Goal: Transaction & Acquisition: Purchase product/service

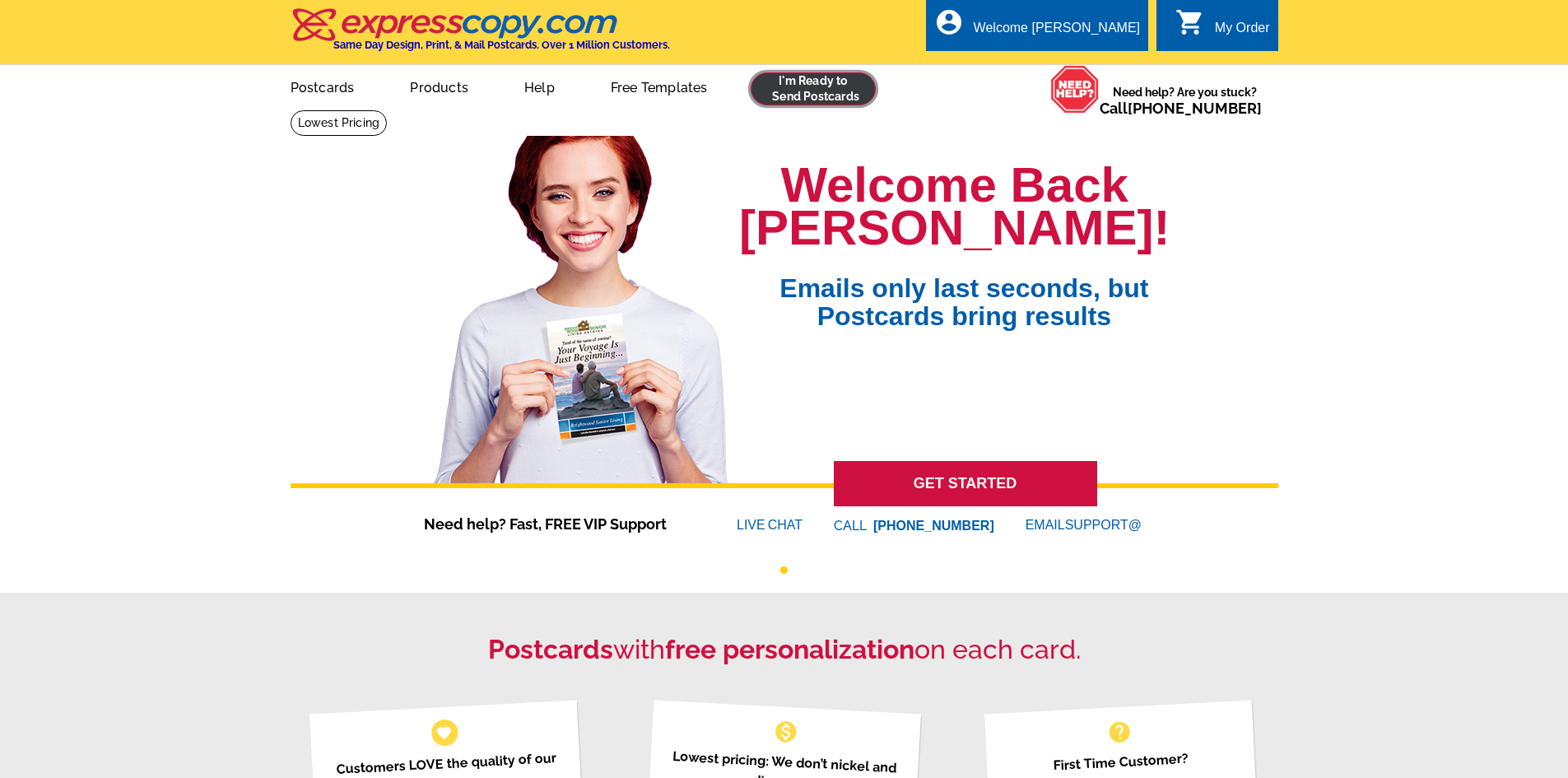
click at [839, 86] on link at bounding box center [814, 89] width 126 height 33
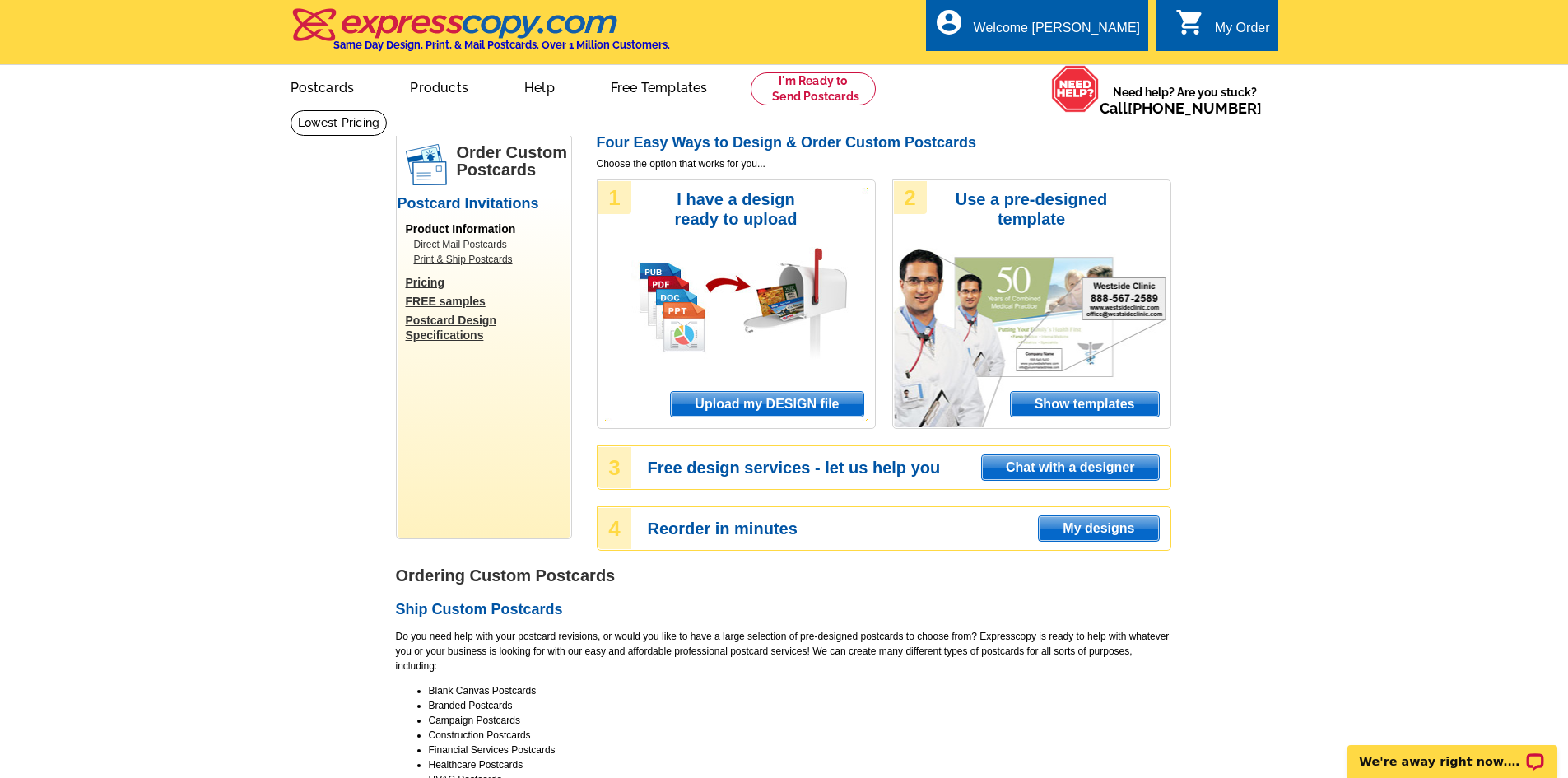
click at [815, 411] on span "Upload my DESIGN file" at bounding box center [767, 404] width 192 height 25
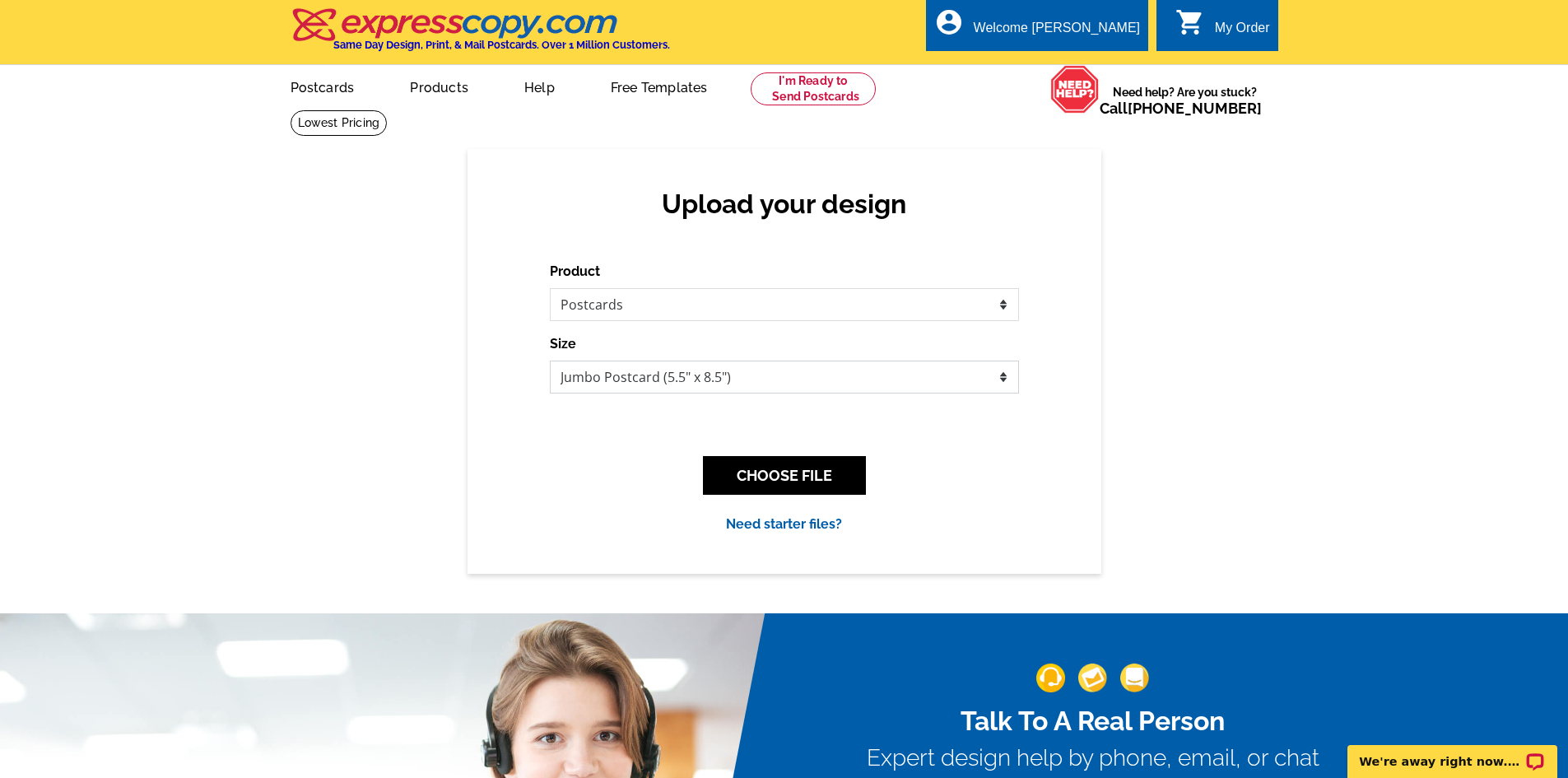
click at [749, 379] on select "Jumbo Postcard (5.5" x 8.5") Regular Postcard (4.25" x 5.6") Panoramic Postcard…" at bounding box center [784, 377] width 469 height 33
select select "1"
click at [550, 361] on select "Jumbo Postcard (5.5" x 8.5") Regular Postcard (4.25" x 5.6") Panoramic Postcard…" at bounding box center [784, 377] width 469 height 33
click at [762, 479] on button "CHOOSE FILE" at bounding box center [784, 475] width 163 height 39
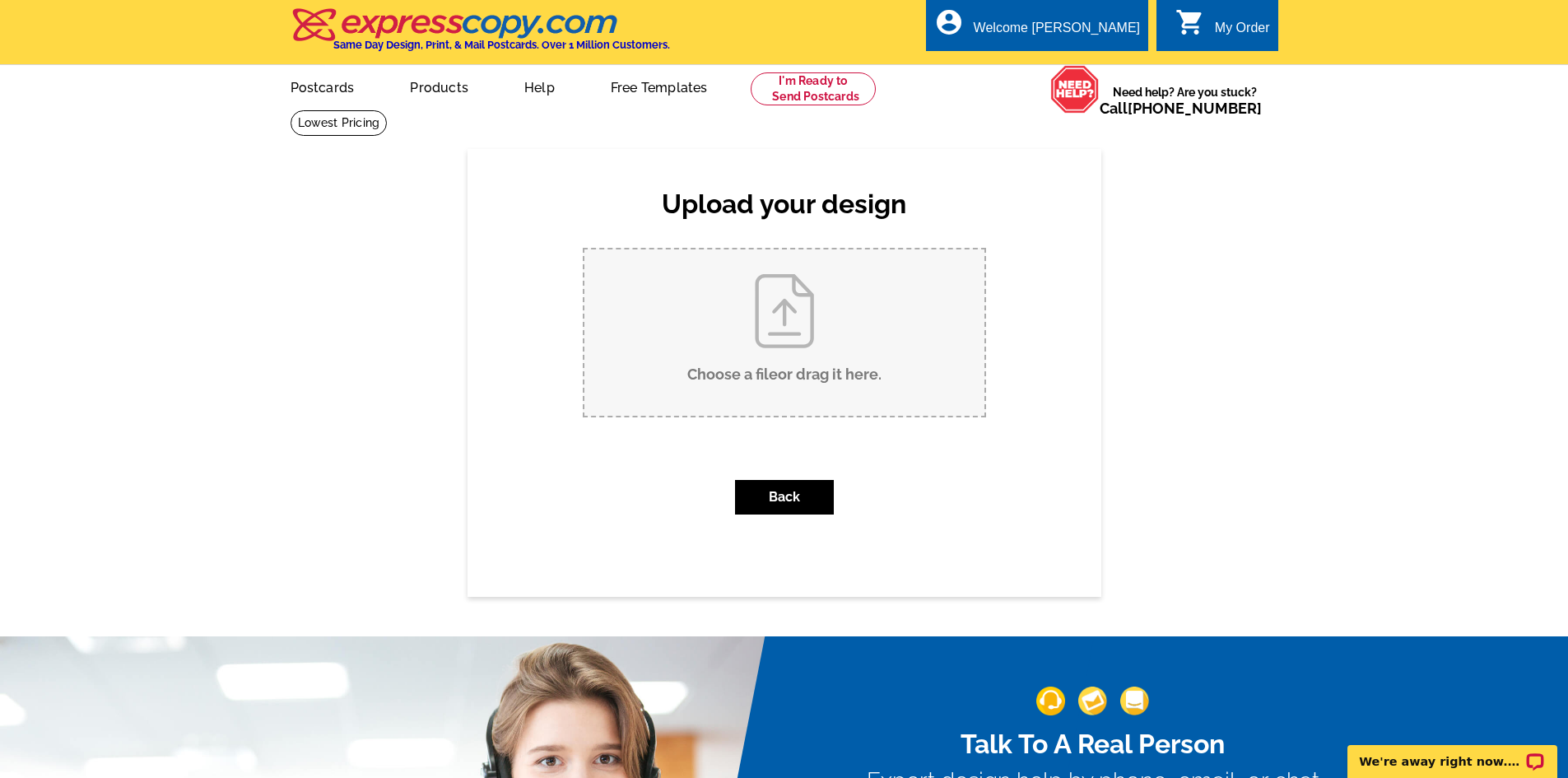
click at [764, 350] on input "Choose a file or drag it here ." at bounding box center [784, 332] width 400 height 166
type input "C:\fakepath\643 NE McCampbell Street LISTED.pdf"
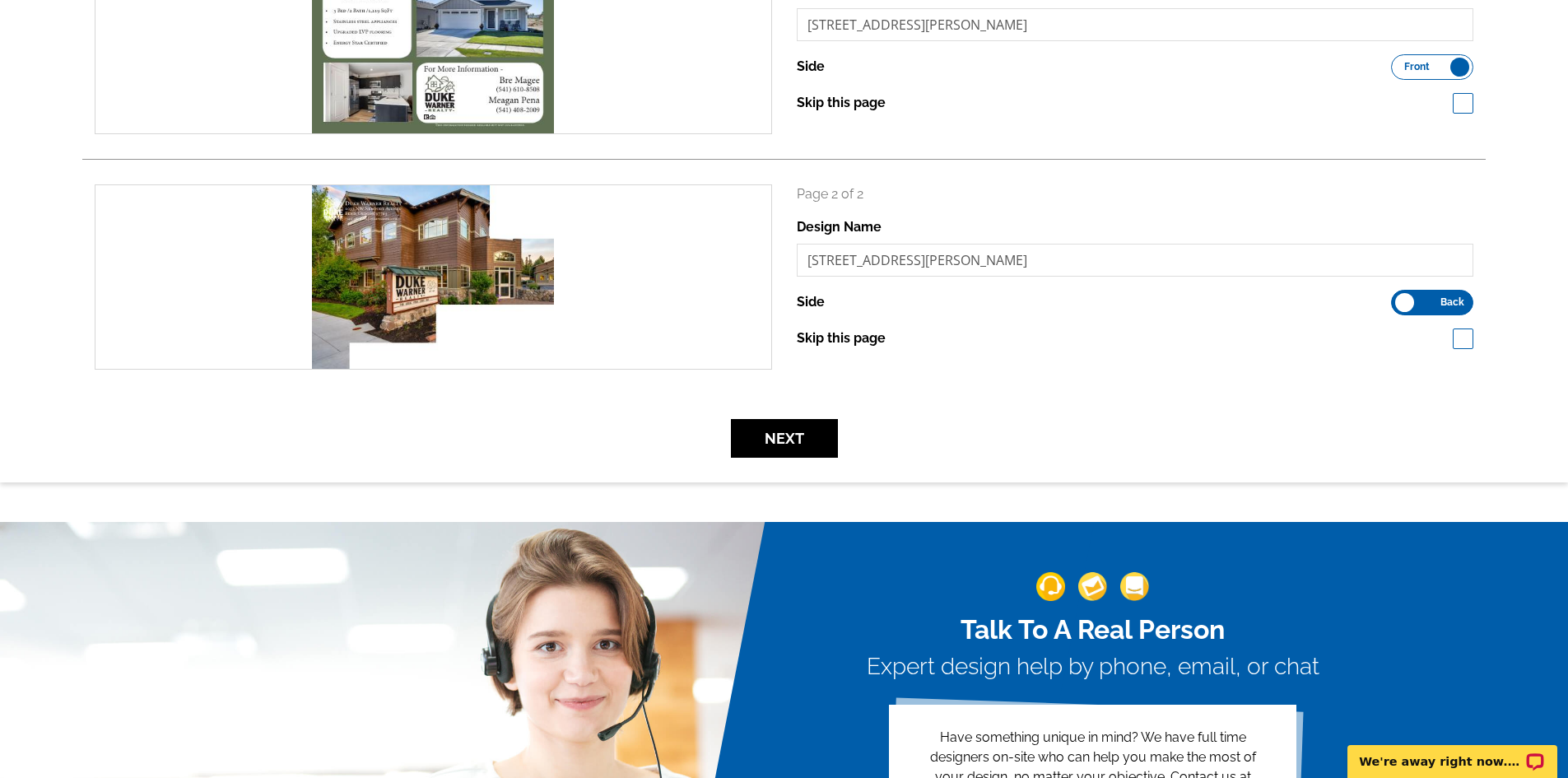
scroll to position [329, 0]
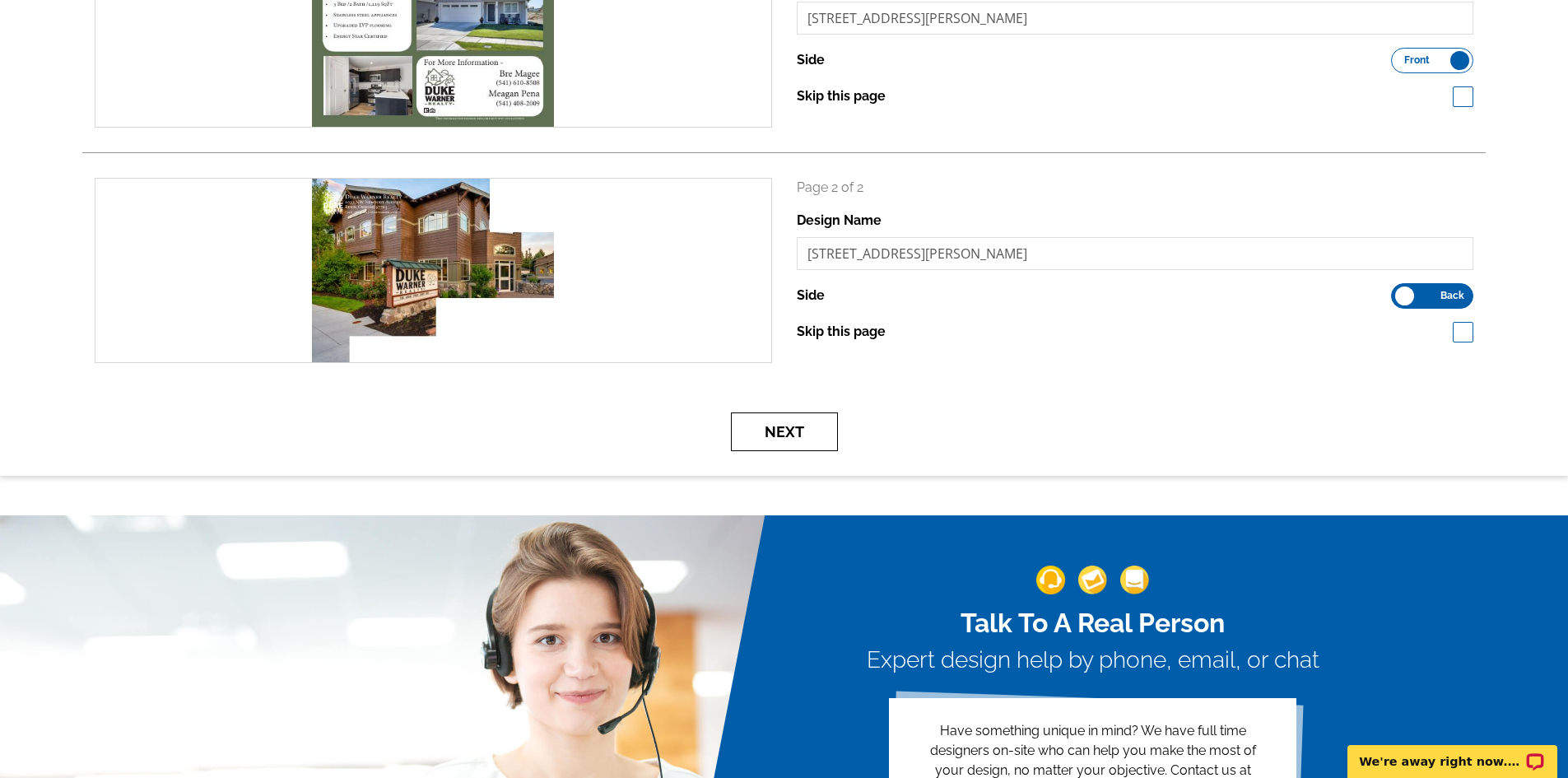
click at [768, 441] on button "Next" at bounding box center [784, 431] width 107 height 39
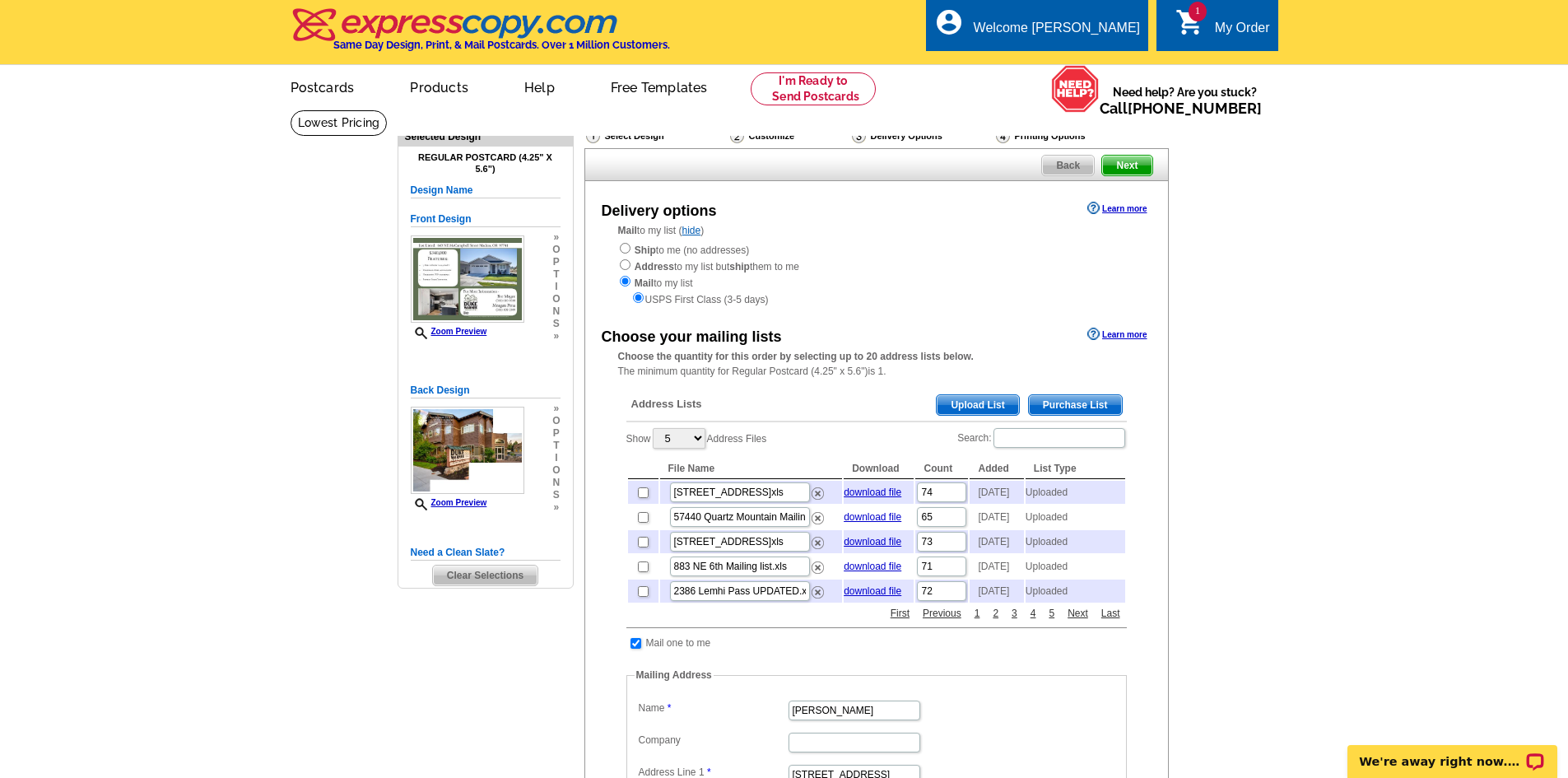
click at [958, 412] on span "Upload List" at bounding box center [977, 405] width 81 height 20
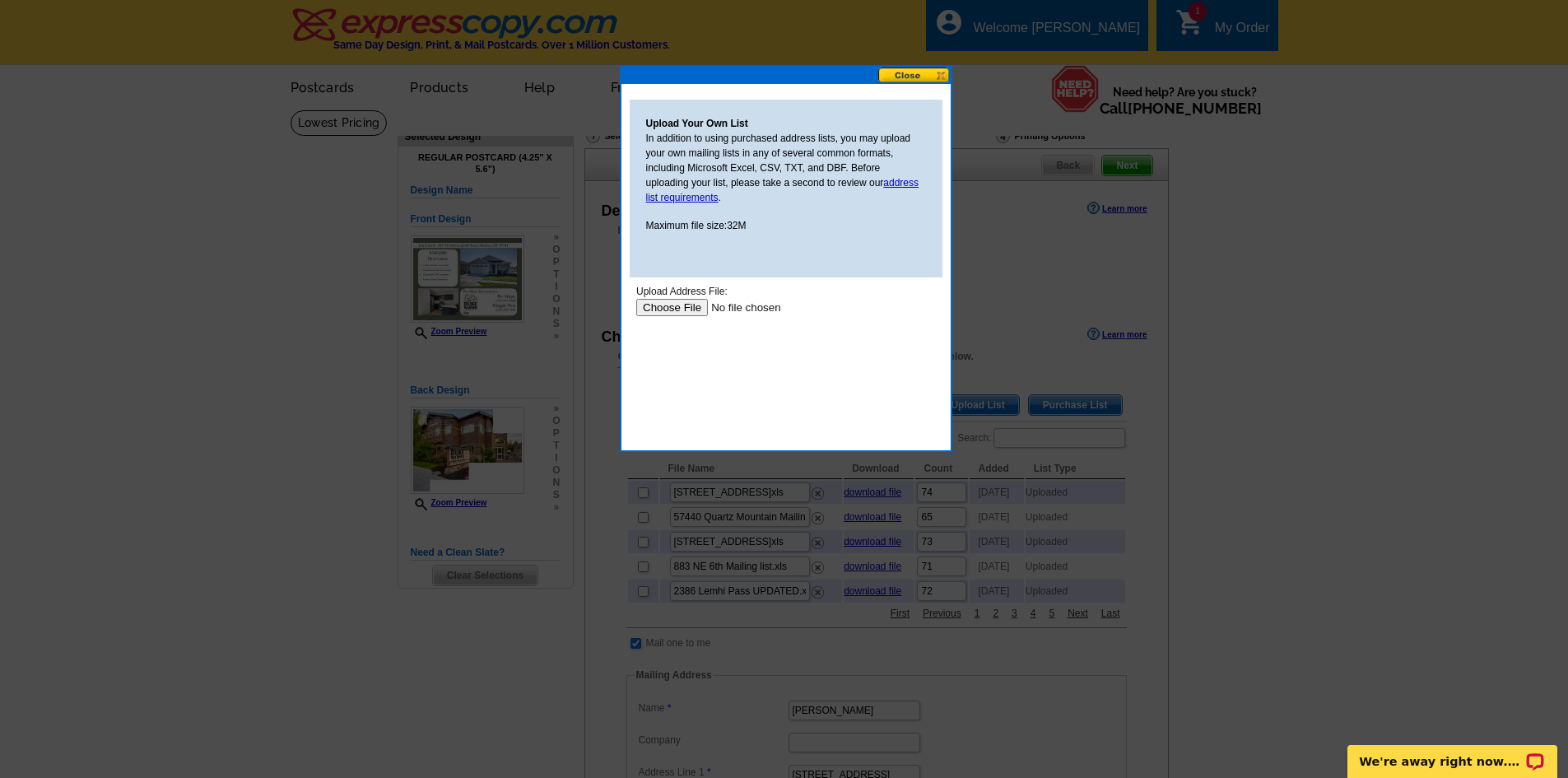
click at [673, 307] on input "file" at bounding box center [740, 307] width 209 height 17
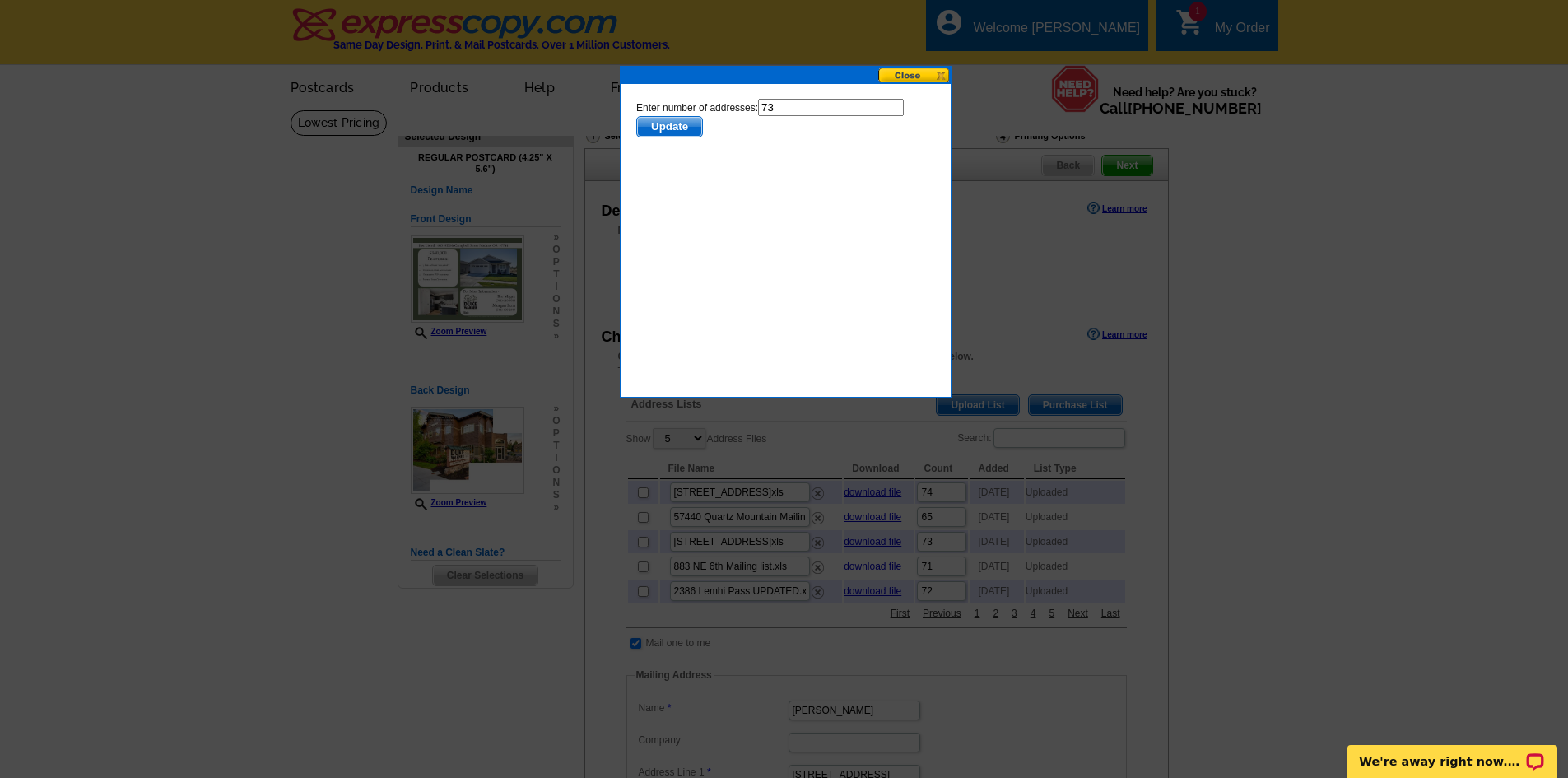
click at [792, 108] on input "73" at bounding box center [830, 107] width 146 height 17
type input "72"
click at [682, 118] on span "Update" at bounding box center [669, 127] width 65 height 20
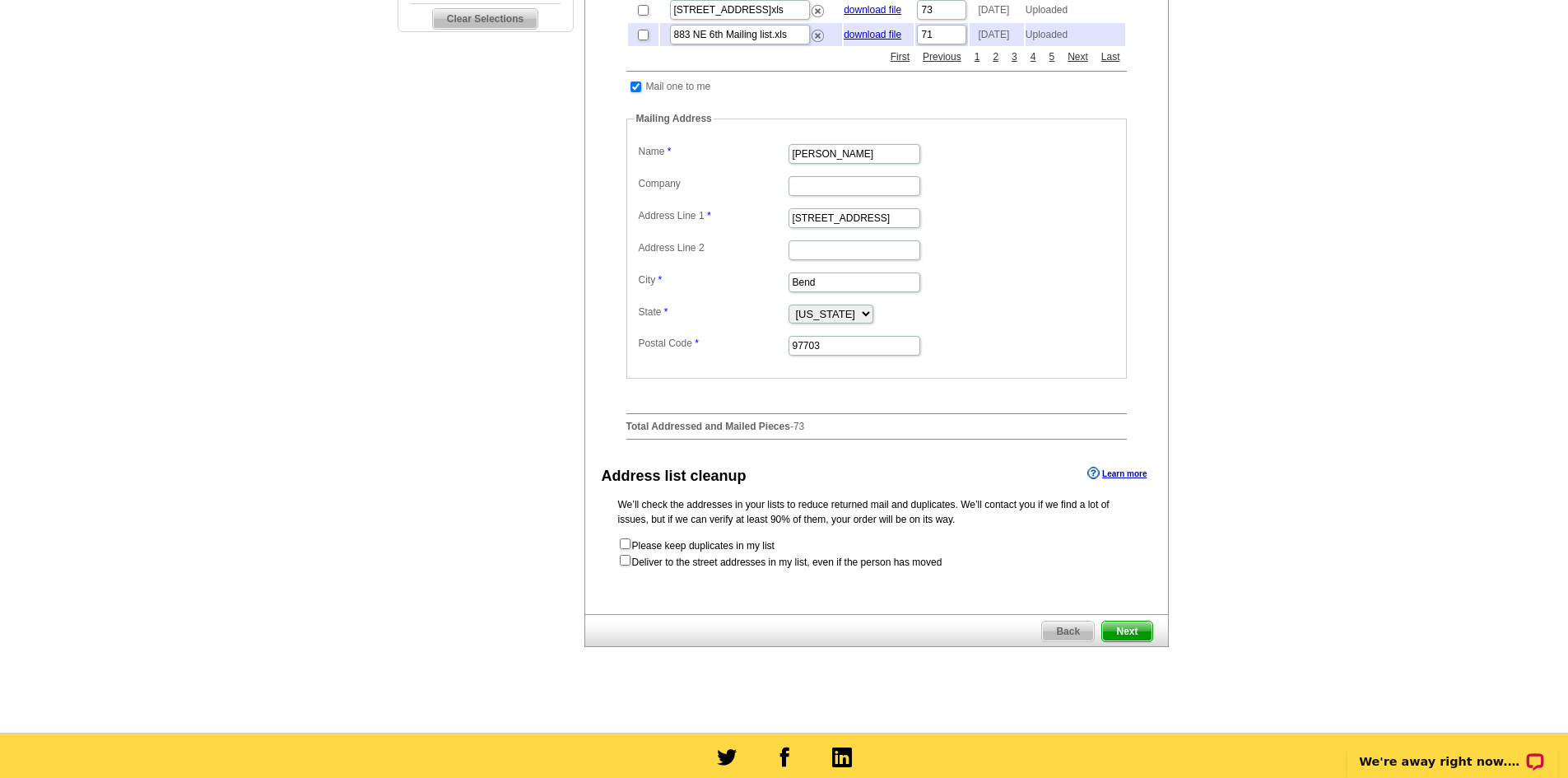
scroll to position [576, 0]
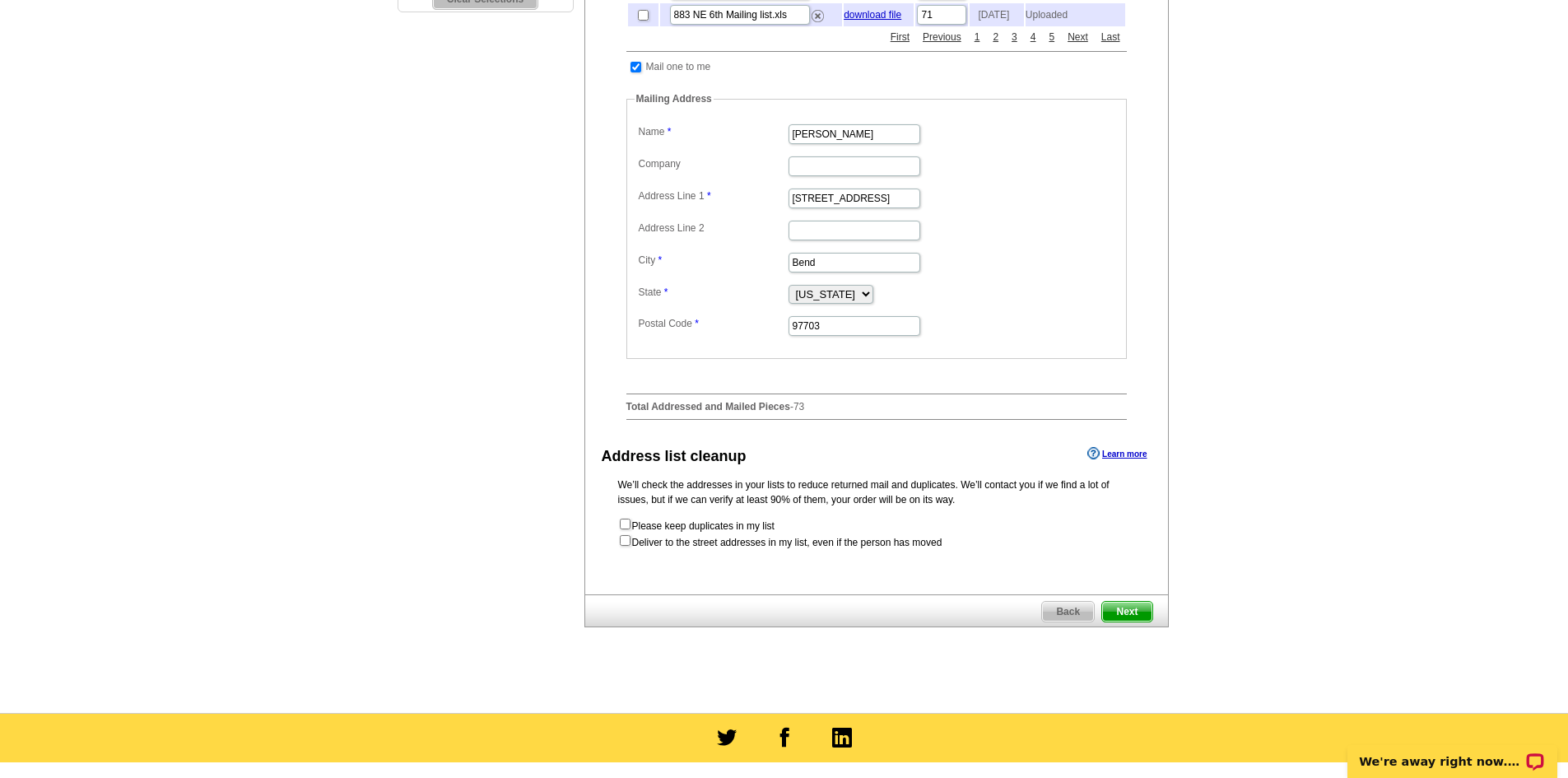
click at [1127, 622] on span "Next" at bounding box center [1127, 612] width 50 height 20
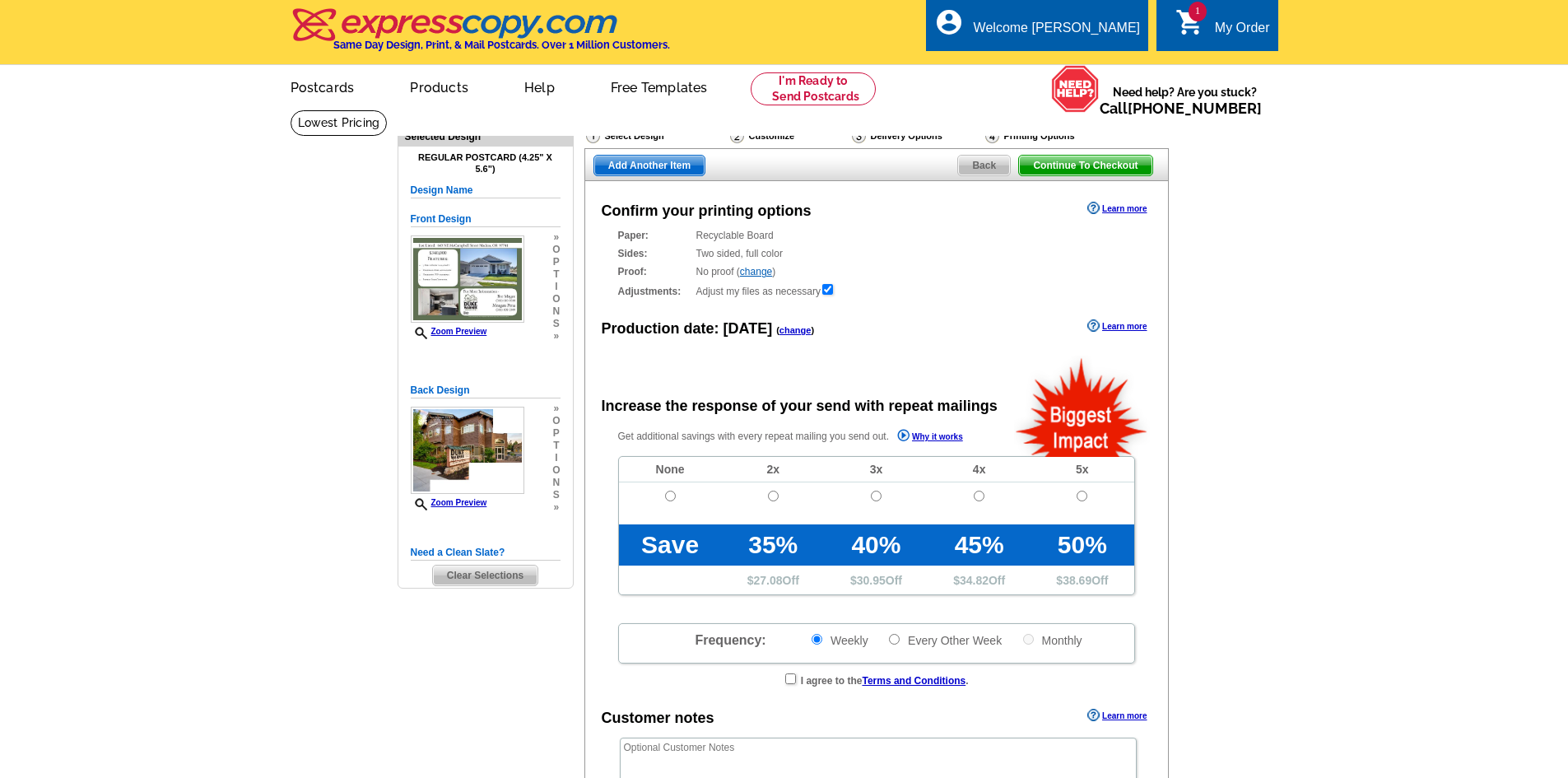
radio input "false"
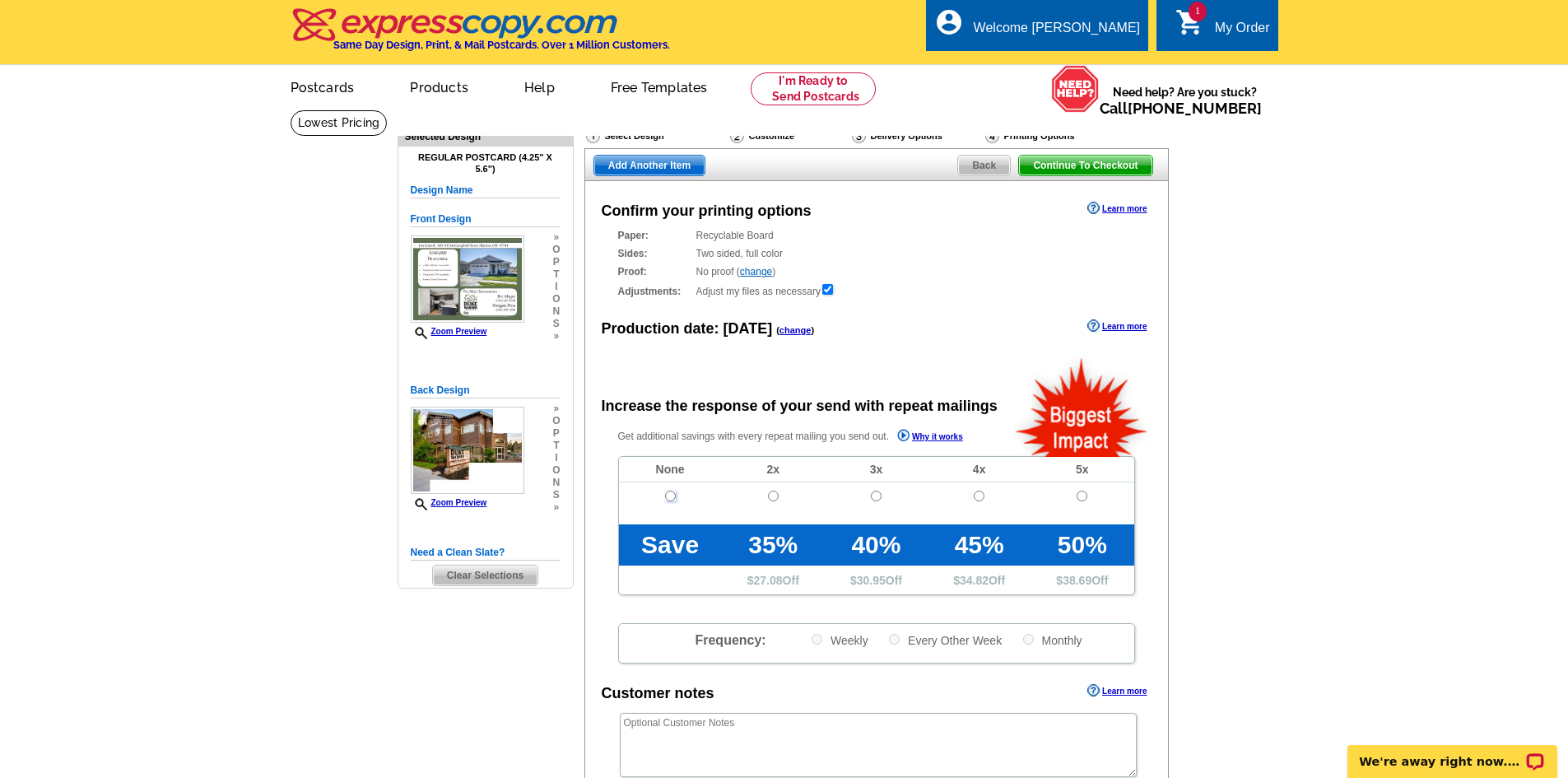
click at [671, 498] on input "radio" at bounding box center [670, 496] width 11 height 11
radio input "true"
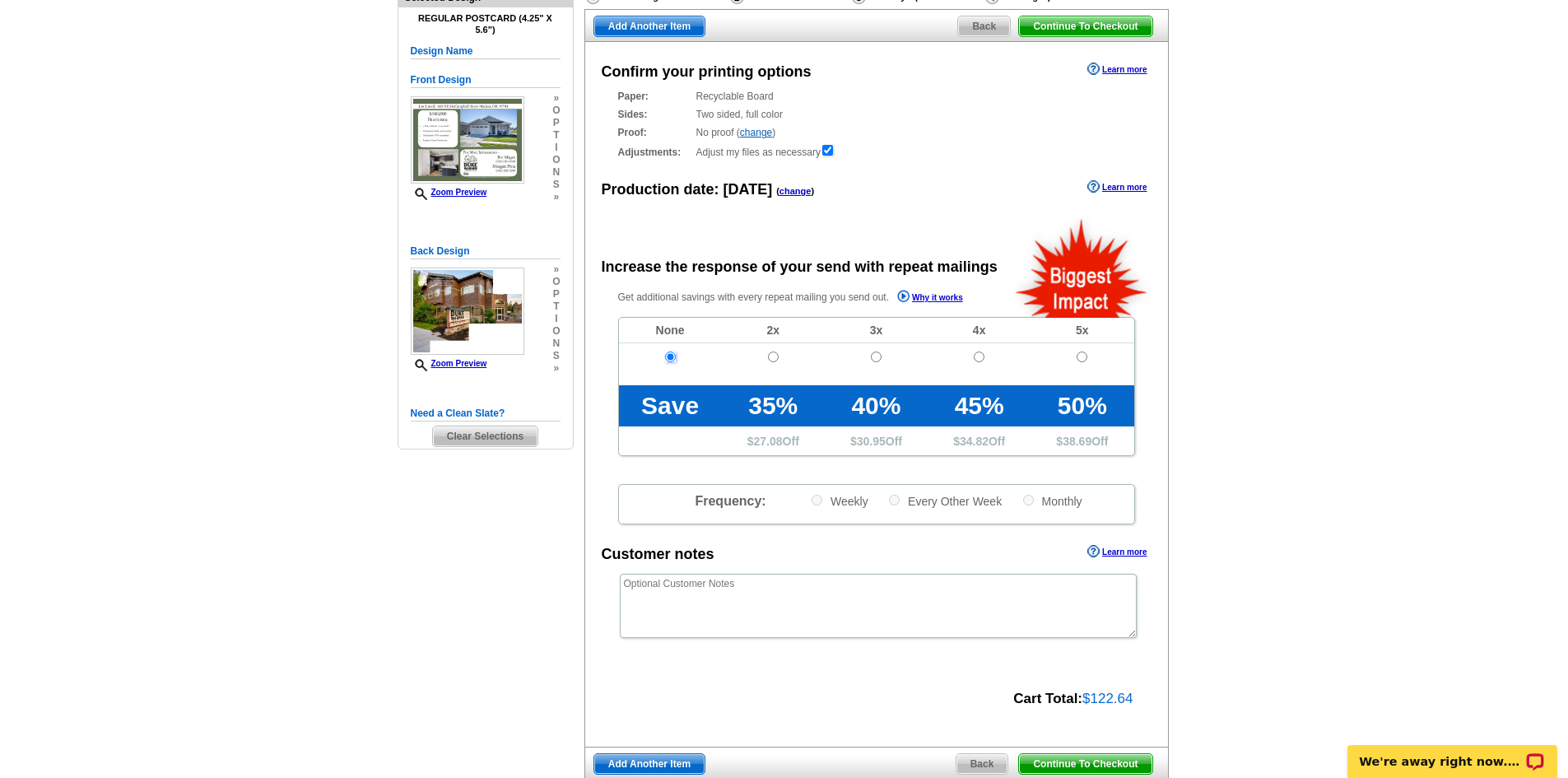
scroll to position [247, 0]
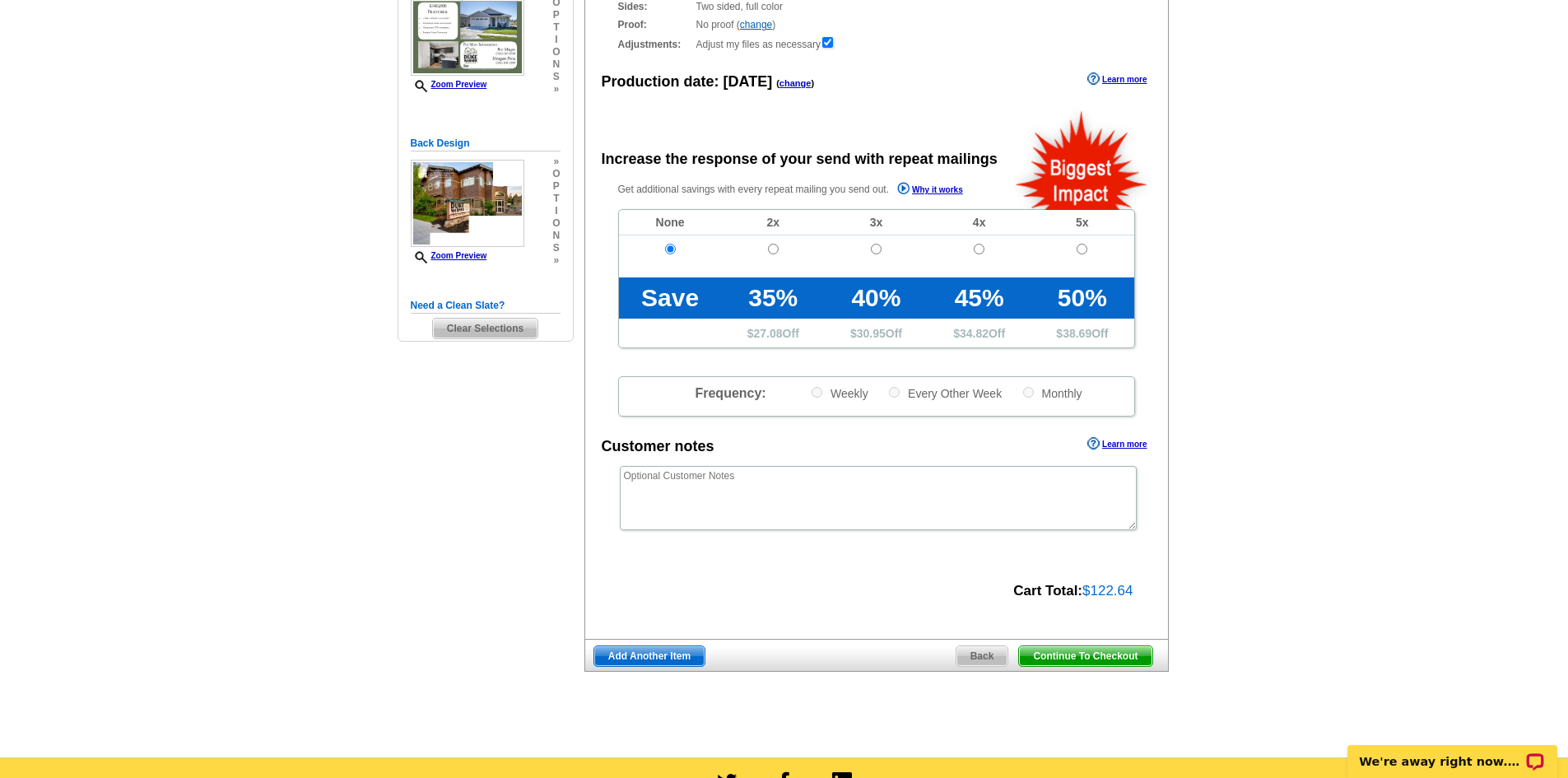
click at [1104, 661] on span "Continue To Checkout" at bounding box center [1085, 656] width 132 height 20
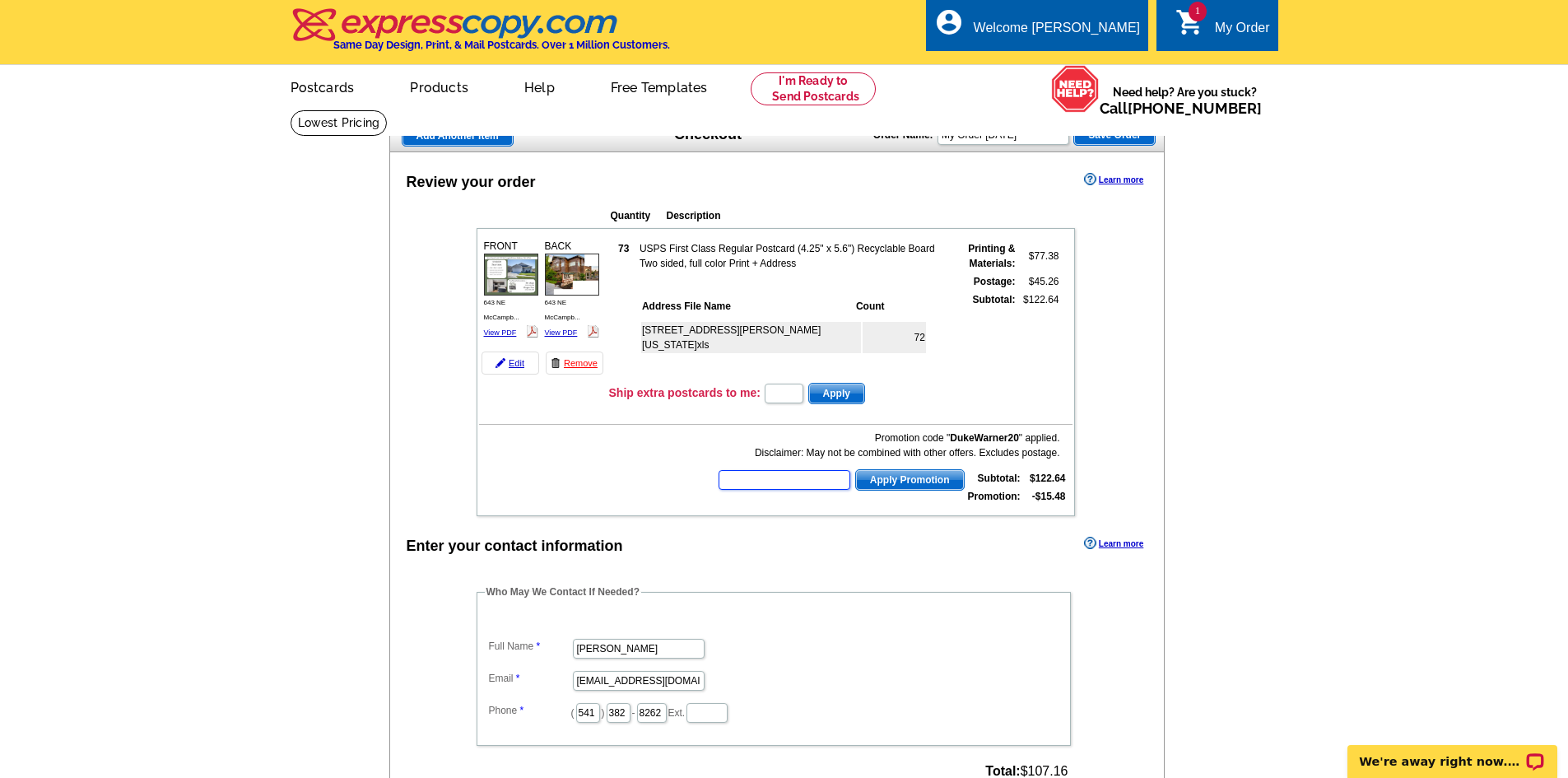
click at [808, 488] on input "text" at bounding box center [784, 480] width 132 height 20
type input "HURRY40"
click at [933, 484] on span "Apply Promotion" at bounding box center [910, 480] width 108 height 20
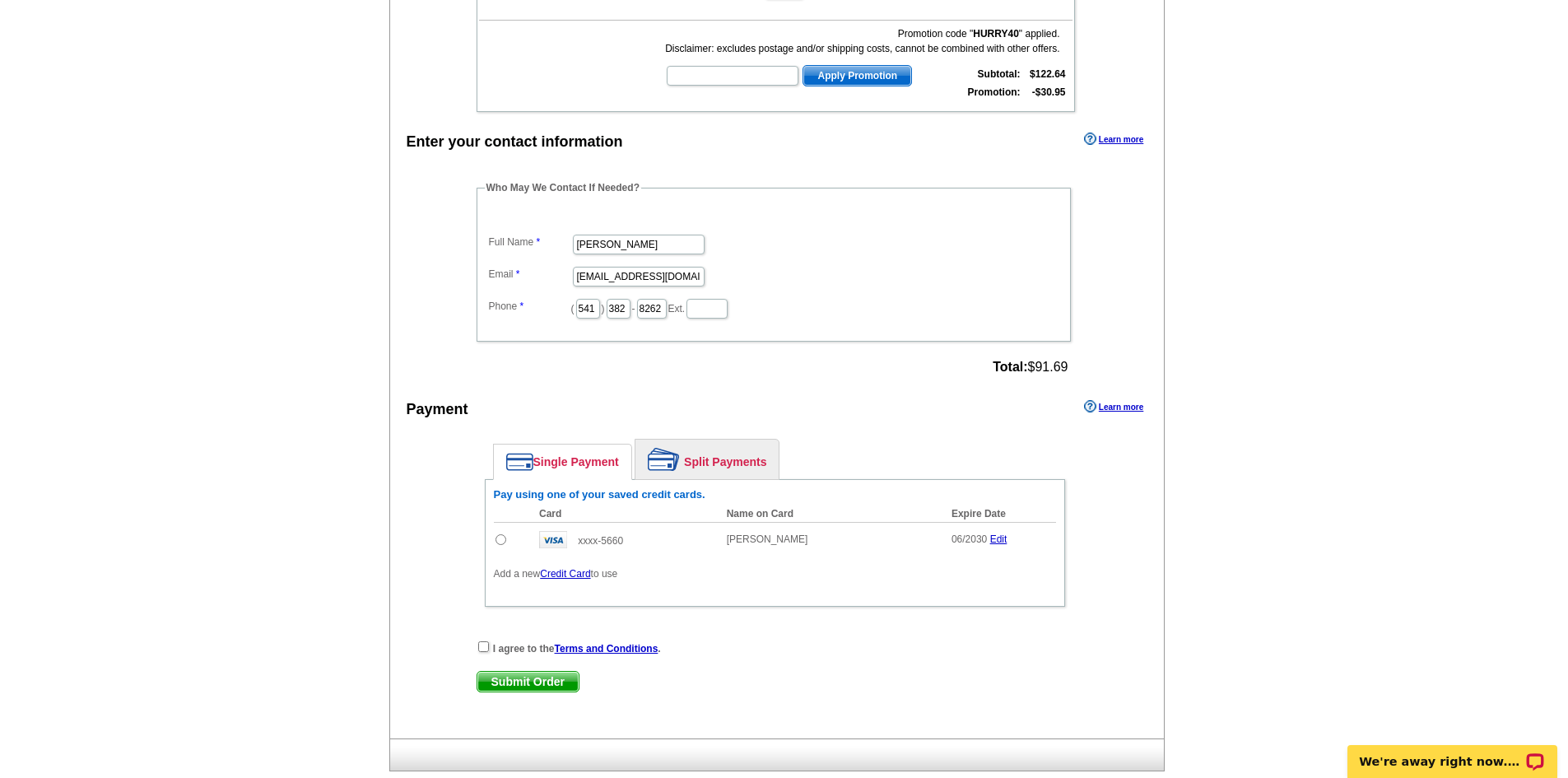
scroll to position [494, 0]
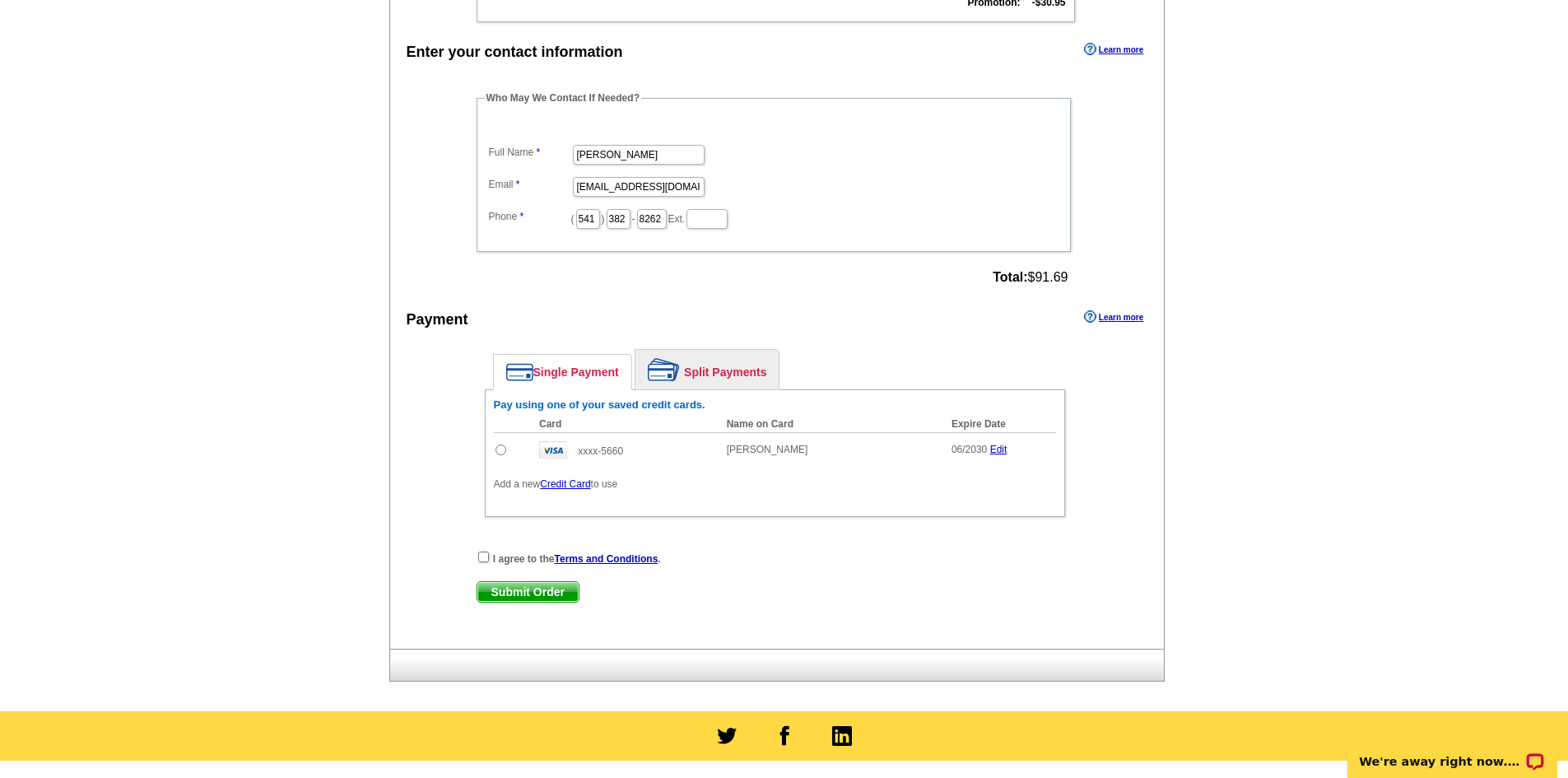
click at [499, 453] on input "radio" at bounding box center [501, 449] width 11 height 11
radio input "true"
click at [487, 562] on input "checkbox" at bounding box center [483, 556] width 11 height 11
checkbox input "true"
click at [565, 598] on span "Submit Order" at bounding box center [528, 592] width 101 height 20
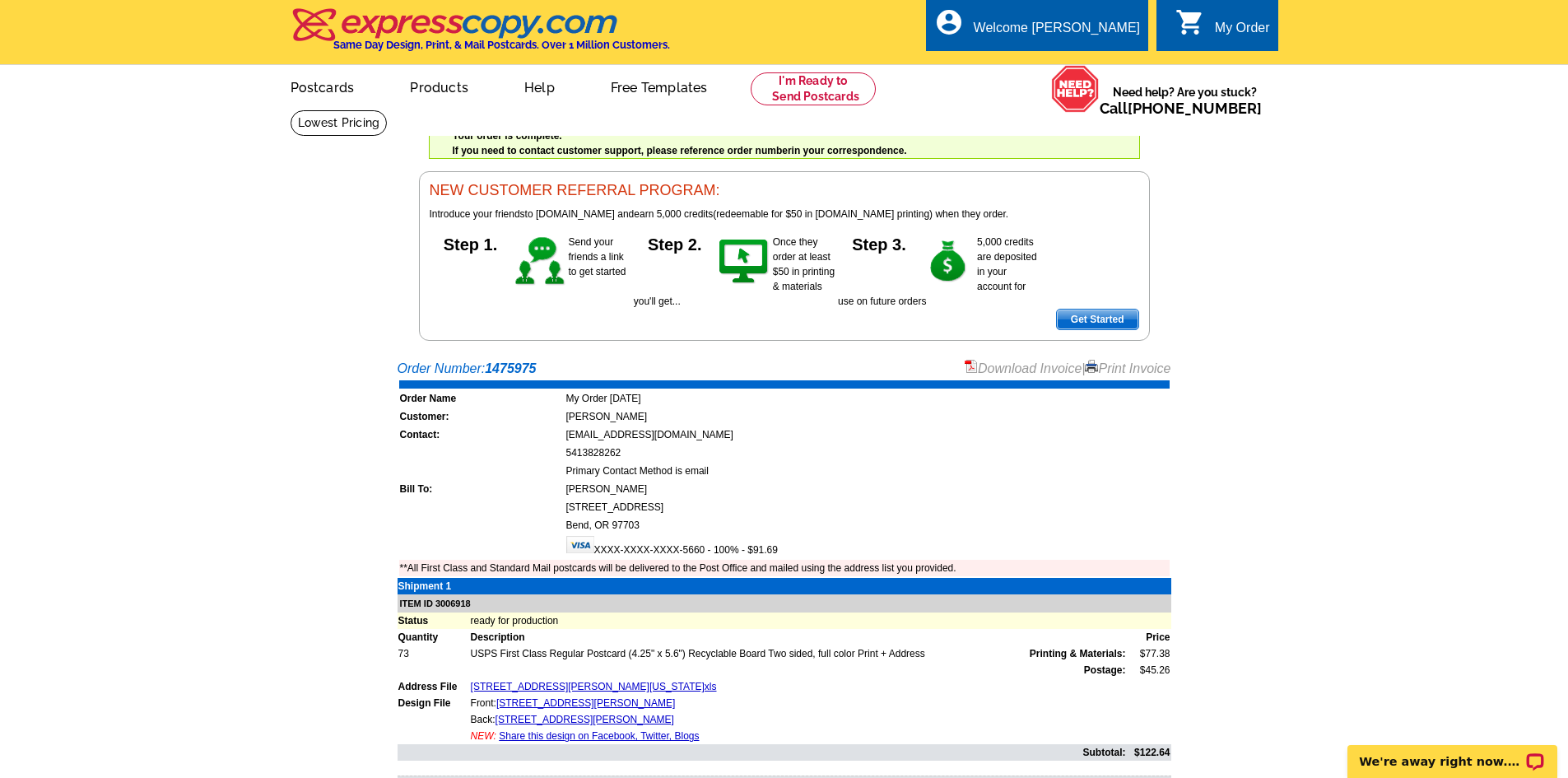
click at [1113, 372] on link "Print Invoice" at bounding box center [1127, 367] width 85 height 14
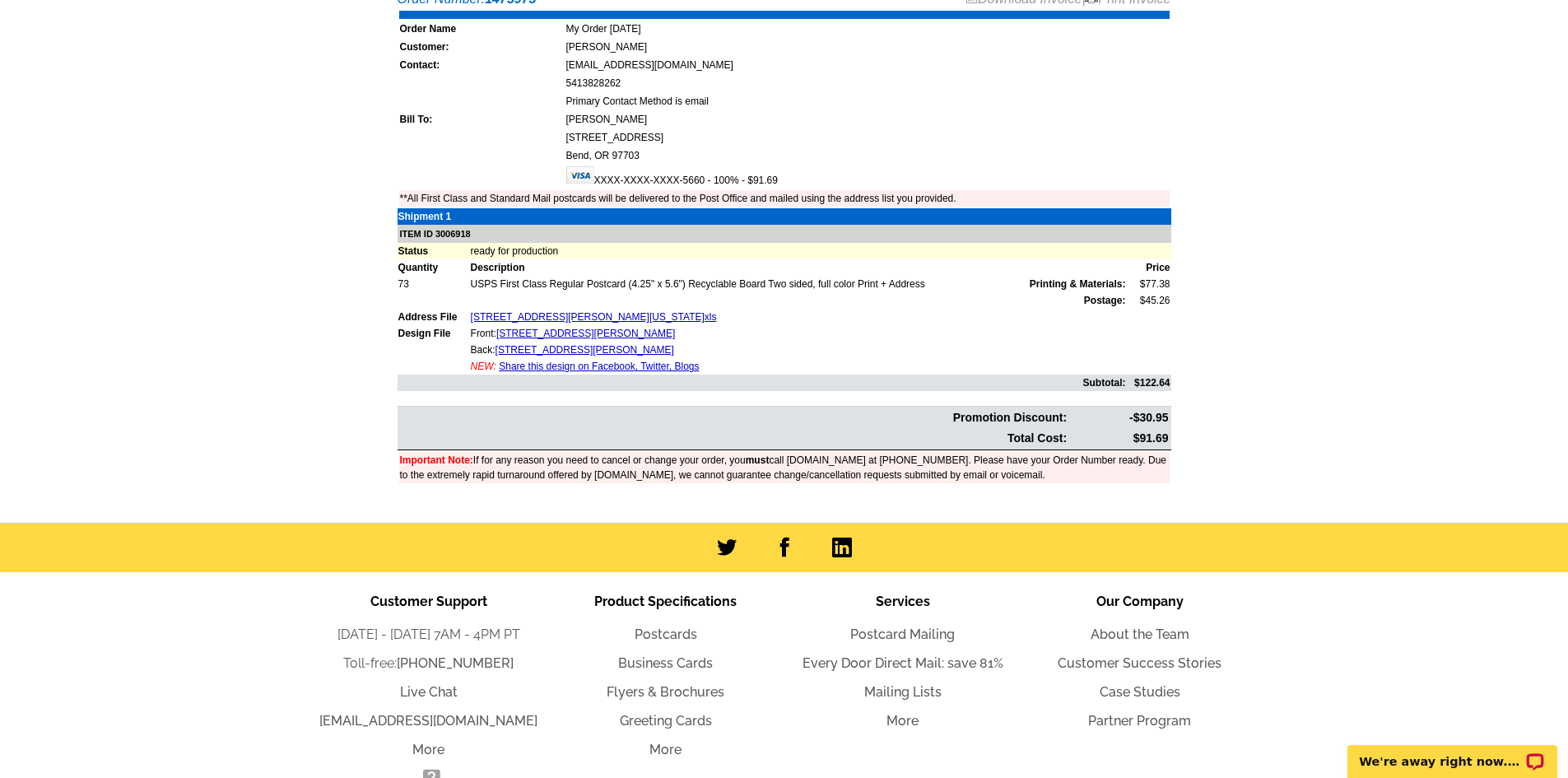
scroll to position [411, 0]
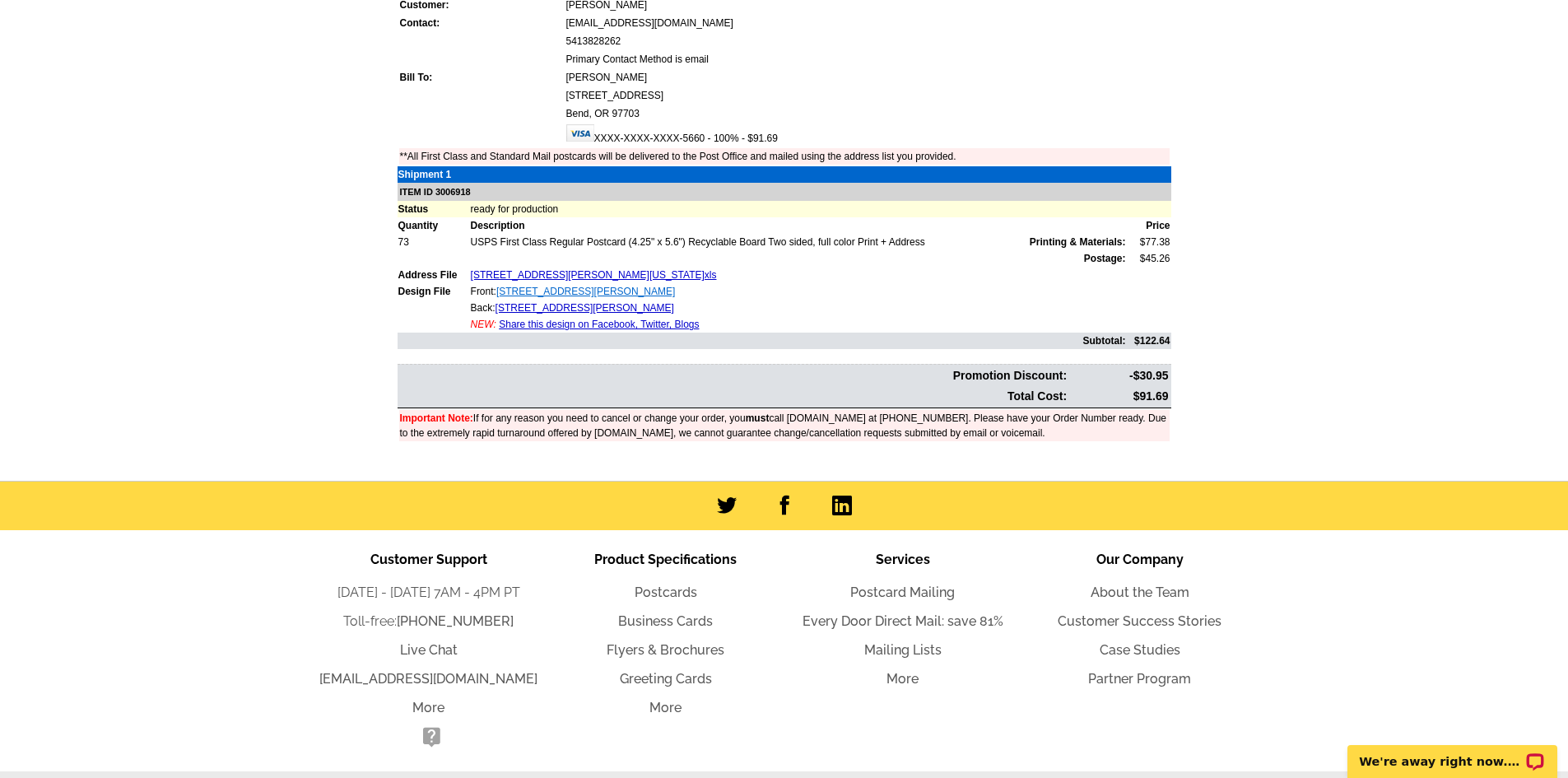
click at [598, 295] on link "643 NE McCampbell Street LISTED 1" at bounding box center [586, 291] width 179 height 12
